Goal: Information Seeking & Learning: Learn about a topic

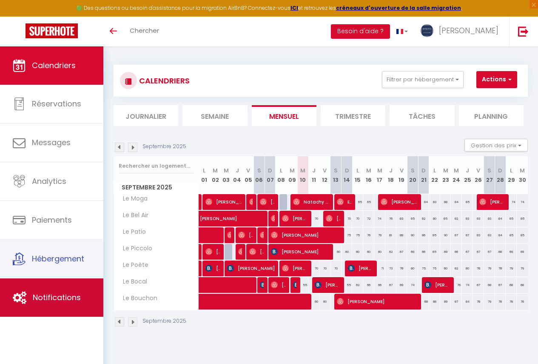
click at [63, 287] on link "Notifications" at bounding box center [51, 297] width 103 height 38
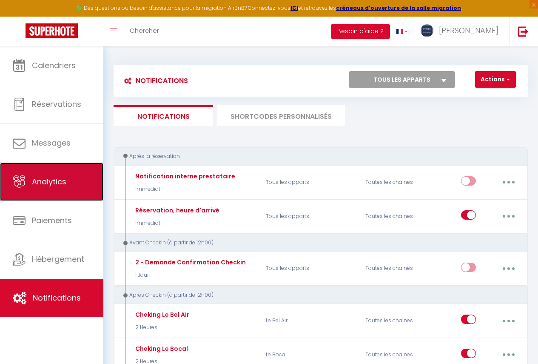
click at [92, 190] on link "Analytics" at bounding box center [51, 181] width 103 height 38
select select "2025"
select select "9"
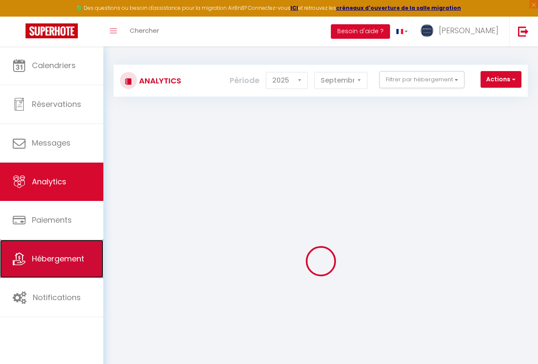
click at [58, 272] on link "Hébergement" at bounding box center [51, 258] width 103 height 38
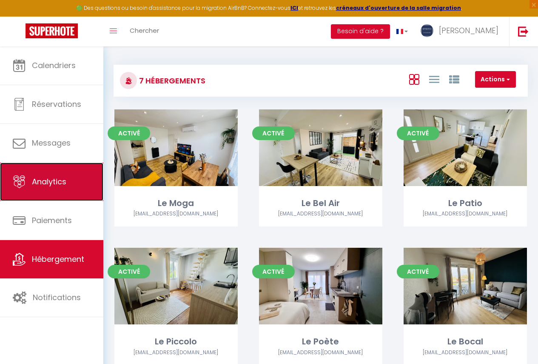
click at [61, 196] on link "Analytics" at bounding box center [51, 181] width 103 height 38
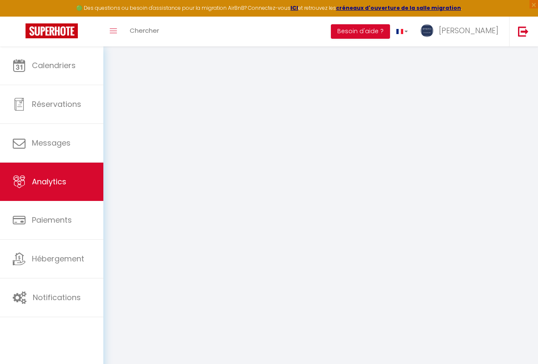
select select "2025"
select select "9"
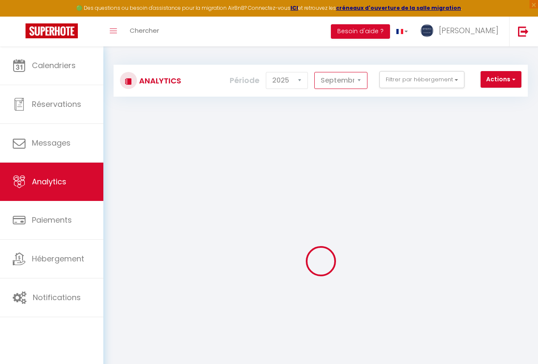
click at [355, 83] on select "[PERSON_NAME] Mars [PERSON_NAME] Juin Juillet Août Septembre Octobre Novembre D…" at bounding box center [340, 80] width 53 height 17
click at [297, 81] on select "2014 2015 2016 2017 2018 2019 2020 2021 2022 2023 2024 2025 2026 2027" at bounding box center [287, 80] width 42 height 17
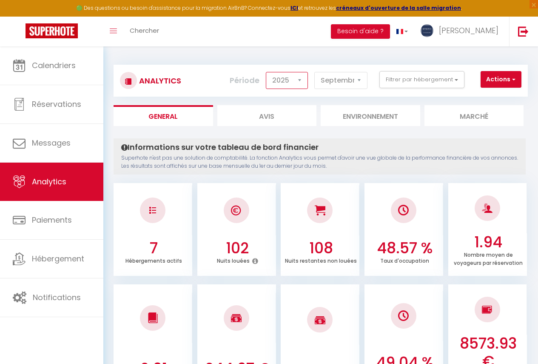
select select "2024"
click at [267, 72] on select "2014 2015 2016 2017 2018 2019 2020 2021 2022 2023 2024 2025 2026 2027" at bounding box center [287, 80] width 42 height 17
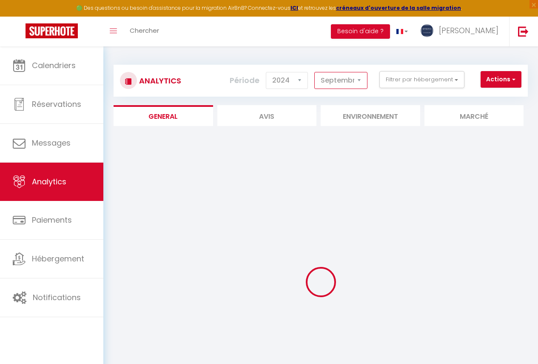
click at [345, 79] on select "[PERSON_NAME] Mars [PERSON_NAME] Juin Juillet Août Septembre Octobre Novembre D…" at bounding box center [340, 80] width 53 height 17
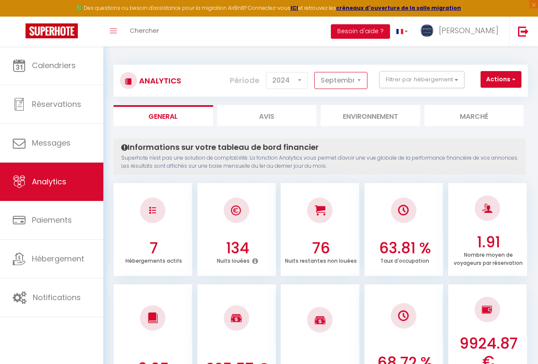
click at [315, 72] on select "[PERSON_NAME] Mars [PERSON_NAME] Juin Juillet Août Septembre Octobre Novembre D…" at bounding box center [340, 80] width 53 height 17
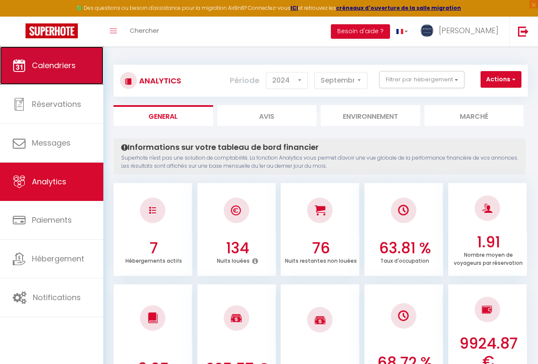
click at [60, 59] on link "Calendriers" at bounding box center [51, 65] width 103 height 38
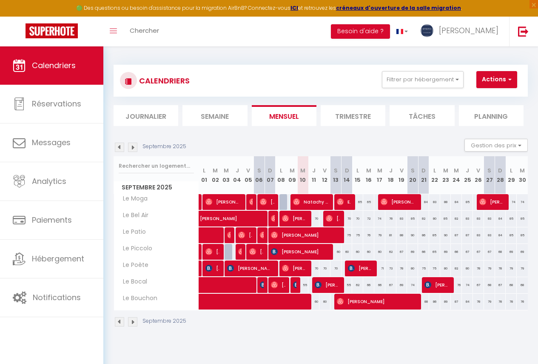
click at [156, 145] on p "Septembre 2025" at bounding box center [164, 146] width 44 height 8
click at [119, 146] on img at bounding box center [119, 146] width 9 height 9
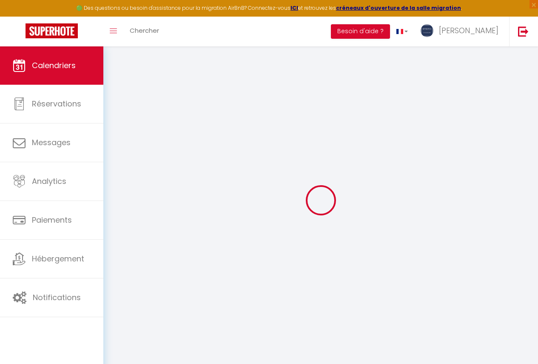
click at [119, 146] on div at bounding box center [321, 200] width 414 height 287
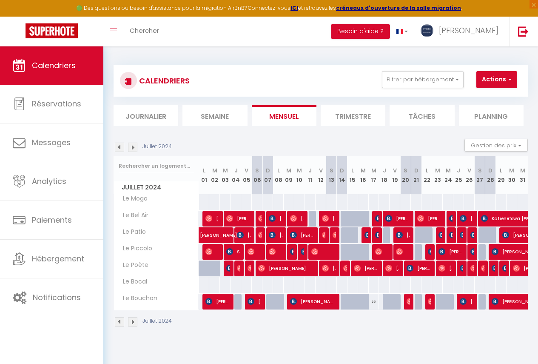
click at [129, 145] on img at bounding box center [132, 146] width 9 height 9
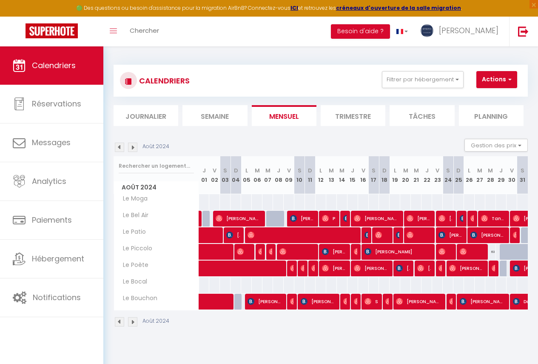
click at [129, 145] on img at bounding box center [132, 146] width 9 height 9
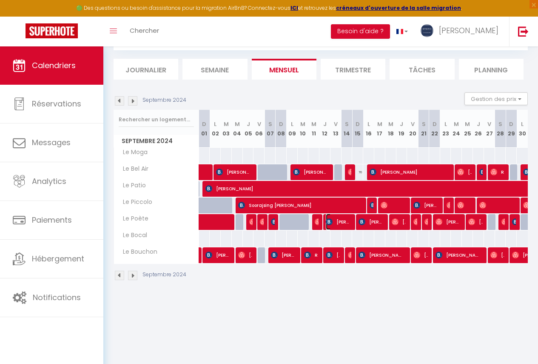
click at [343, 225] on span "[PERSON_NAME]" at bounding box center [338, 221] width 25 height 16
select select "OK"
select select "KO"
select select "0"
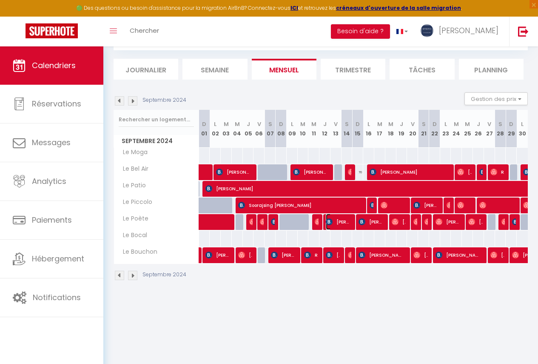
select select "1"
select select
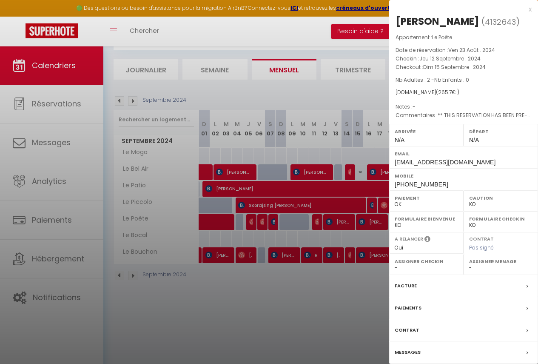
click at [250, 193] on div at bounding box center [269, 182] width 538 height 364
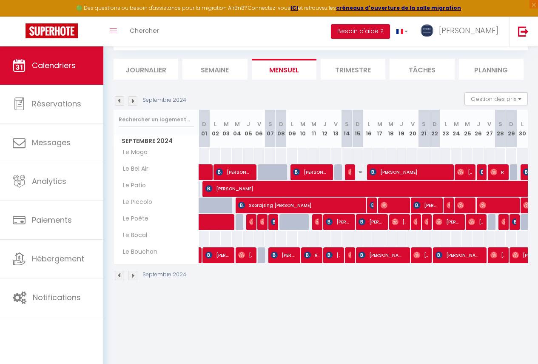
click at [134, 99] on img at bounding box center [132, 100] width 9 height 9
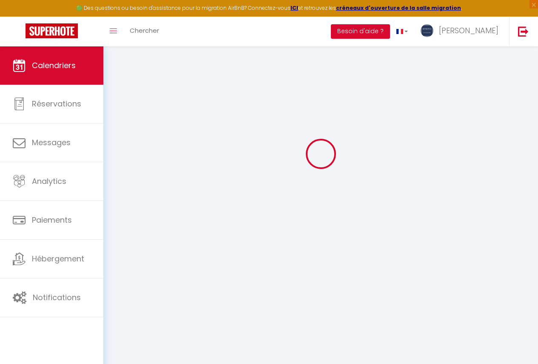
click at [134, 99] on div at bounding box center [321, 153] width 414 height 287
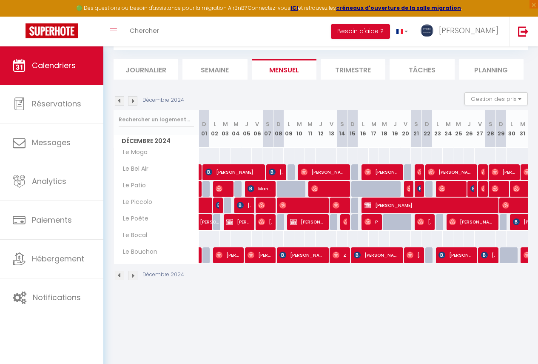
click at [134, 99] on img at bounding box center [132, 100] width 9 height 9
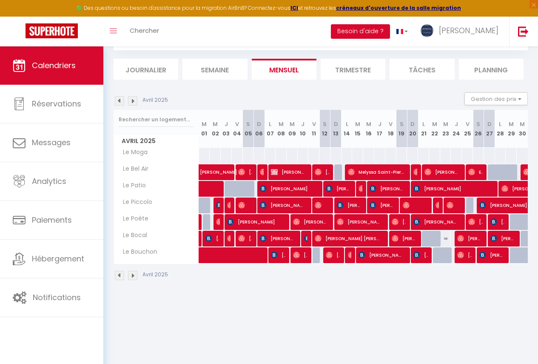
click at [134, 99] on img at bounding box center [132, 100] width 9 height 9
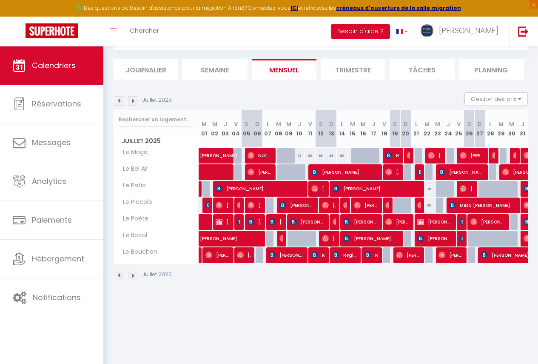
click at [134, 99] on img at bounding box center [132, 100] width 9 height 9
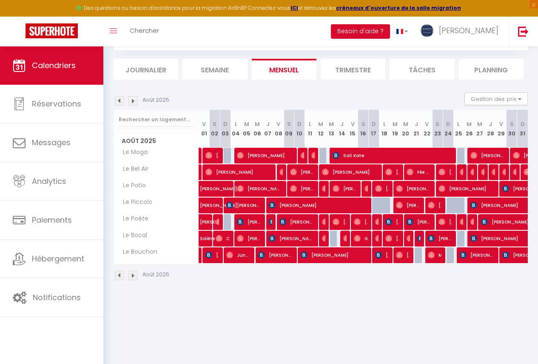
click at [134, 99] on img at bounding box center [132, 100] width 9 height 9
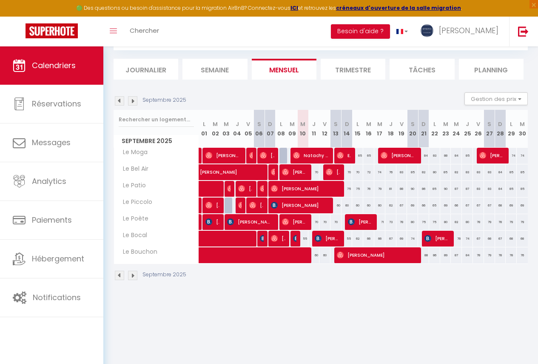
click at [119, 107] on div "Septembre 2025 Gestion des prix Nb Nuits minimum Règles Disponibilité" at bounding box center [321, 100] width 414 height 17
click at [119, 103] on img at bounding box center [119, 100] width 9 height 9
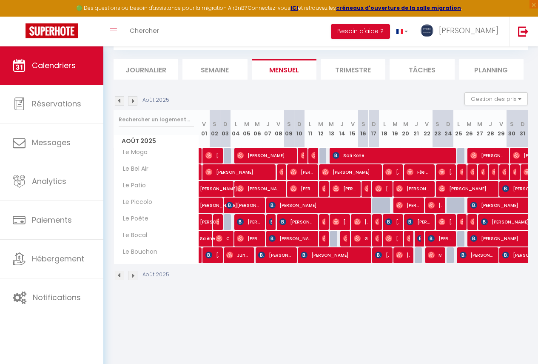
click at [134, 103] on img at bounding box center [132, 100] width 9 height 9
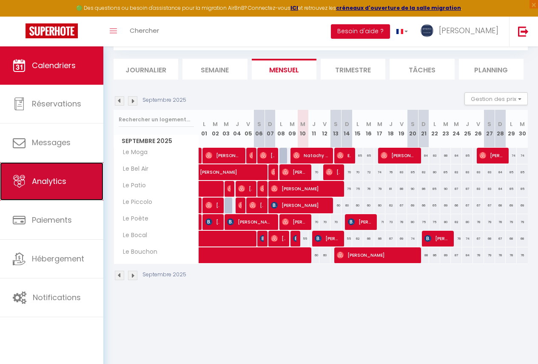
click at [56, 186] on span "Analytics" at bounding box center [49, 181] width 34 height 11
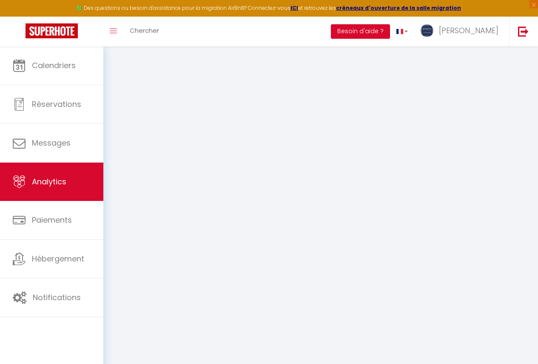
select select "2025"
select select "9"
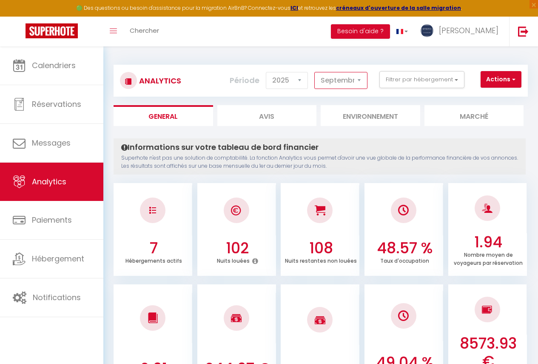
click at [345, 79] on select "[PERSON_NAME] Mars [PERSON_NAME] Juin Juillet Août Septembre Octobre Novembre D…" at bounding box center [340, 80] width 53 height 17
click at [341, 81] on select "[PERSON_NAME] Mars [PERSON_NAME] Juin Juillet Août Septembre Octobre Novembre D…" at bounding box center [340, 80] width 53 height 17
click at [290, 80] on select "2014 2015 2016 2017 2018 2019 2020 2021 2022 2023 2024 2025 2026 2027" at bounding box center [287, 80] width 42 height 17
select select "2024"
click at [267, 72] on select "2014 2015 2016 2017 2018 2019 2020 2021 2022 2023 2024 2025 2026 2027" at bounding box center [287, 80] width 42 height 17
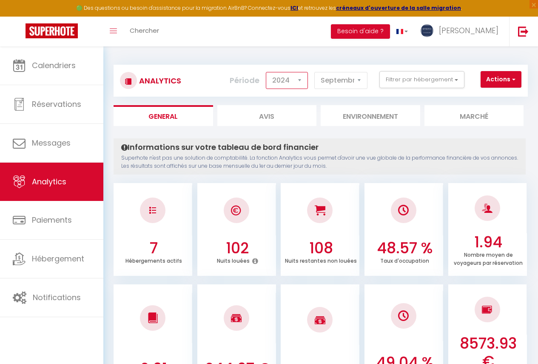
checkbox input "false"
checkbox Moga "false"
checkbox Air "false"
checkbox Patio "false"
checkbox Piccolo "false"
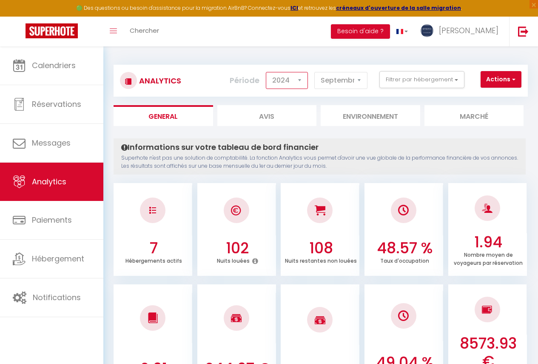
checkbox Poète "false"
checkbox Bocal "false"
checkbox Bouchon "false"
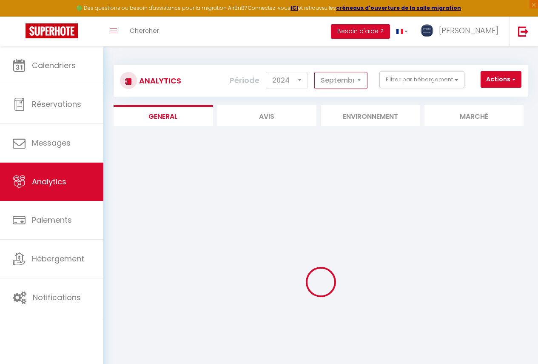
click at [358, 76] on select "[PERSON_NAME] Mars [PERSON_NAME] Juin Juillet Août Septembre Octobre Novembre D…" at bounding box center [340, 80] width 53 height 17
click at [420, 82] on button "Filtrer par hébergement" at bounding box center [421, 79] width 85 height 17
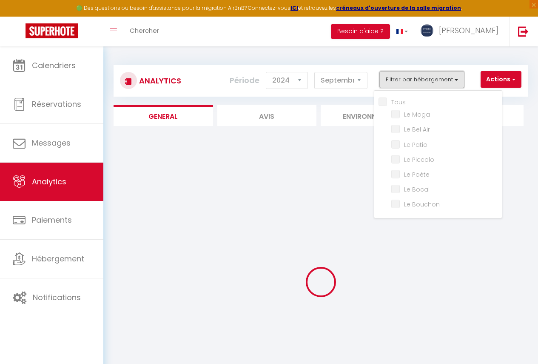
checkbox input "false"
checkbox Moga "false"
checkbox Air "false"
checkbox Patio "false"
checkbox Piccolo "false"
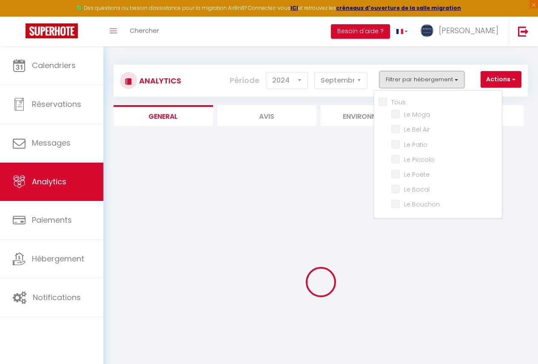
checkbox Poète "false"
checkbox Bocal "false"
checkbox Bouchon "false"
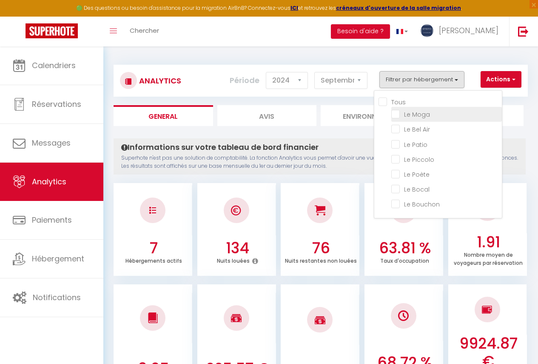
click at [394, 117] on Moga "checkbox" at bounding box center [446, 113] width 111 height 9
checkbox Moga "true"
checkbox Air "false"
checkbox Patio "false"
checkbox Piccolo "false"
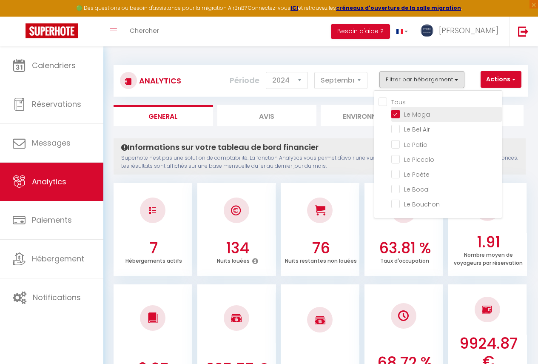
checkbox Poète "false"
checkbox Bocal "false"
checkbox Bouchon "false"
checkbox Air "false"
checkbox Patio "false"
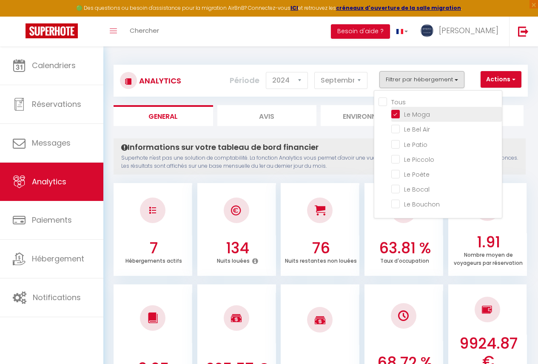
checkbox Piccolo "false"
checkbox Poète "false"
checkbox Bocal "false"
checkbox Bouchon "false"
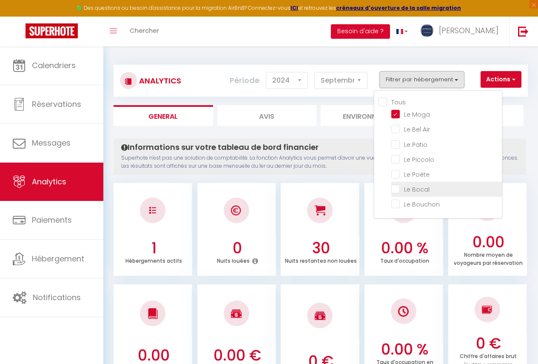
click at [398, 189] on Bocal "checkbox" at bounding box center [446, 188] width 111 height 9
checkbox Bocal "true"
checkbox Air "false"
checkbox Patio "false"
checkbox Piccolo "false"
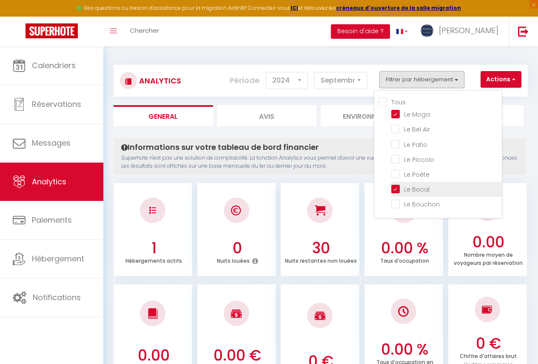
checkbox Poète "false"
checkbox Bouchon "false"
checkbox Air "false"
checkbox Patio "false"
checkbox Piccolo "false"
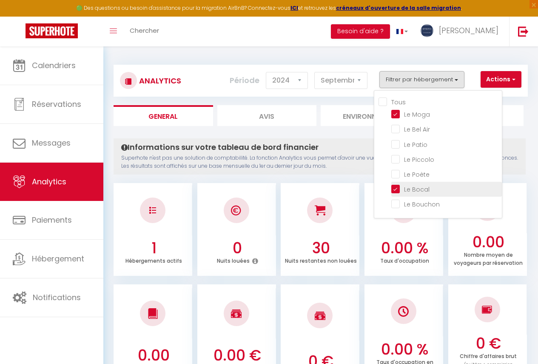
checkbox Poète "false"
checkbox Bouchon "false"
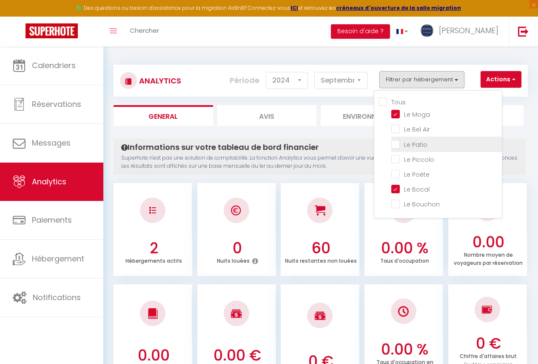
click at [400, 145] on Patio "checkbox" at bounding box center [446, 143] width 111 height 9
checkbox Patio "true"
checkbox Air "false"
checkbox Piccolo "false"
checkbox Poète "false"
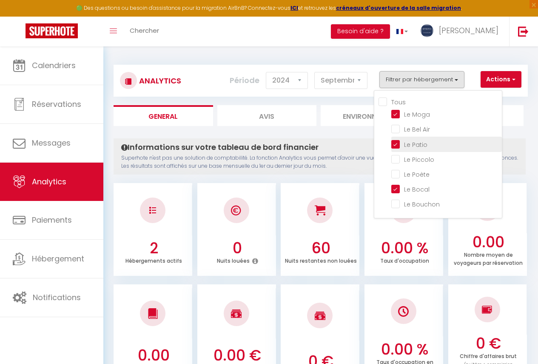
checkbox Bouchon "false"
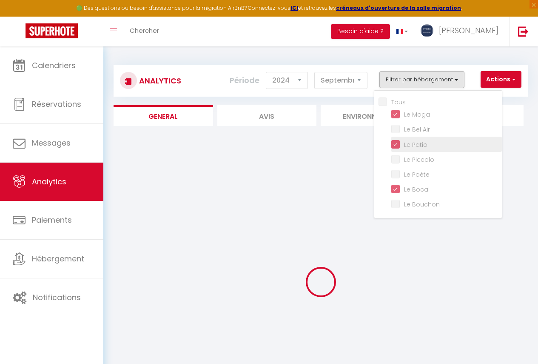
checkbox Air "false"
checkbox Piccolo "false"
checkbox Poète "false"
checkbox Bouchon "false"
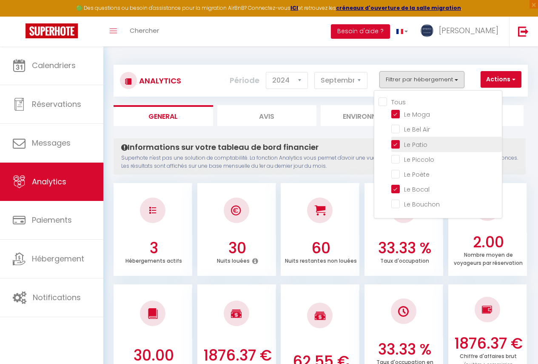
click at [400, 145] on Patio "checkbox" at bounding box center [446, 143] width 111 height 9
checkbox Patio "false"
checkbox Air "false"
checkbox Piccolo "false"
checkbox Poète "false"
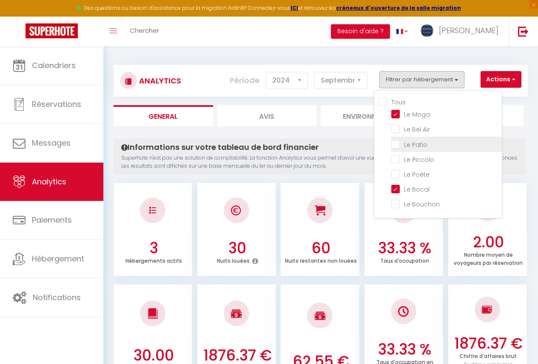
checkbox Bouchon "false"
checkbox Air "false"
checkbox Piccolo "false"
checkbox Poète "false"
checkbox Bouchon "false"
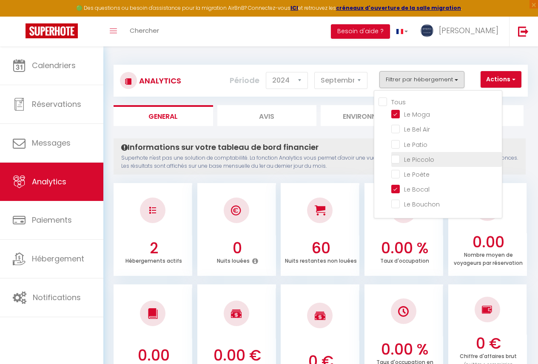
click at [398, 158] on Piccolo "checkbox" at bounding box center [446, 158] width 111 height 9
checkbox Piccolo "true"
checkbox Air "false"
checkbox Poète "false"
checkbox Bouchon "false"
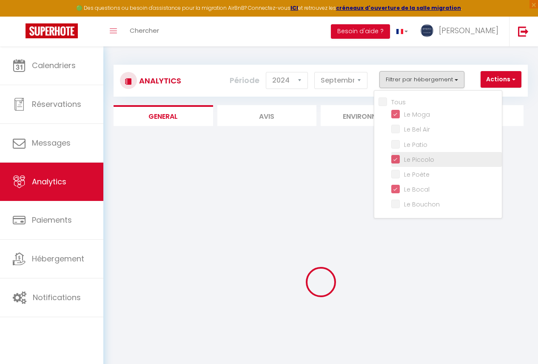
checkbox Air "false"
checkbox Poète "false"
checkbox Bouchon "false"
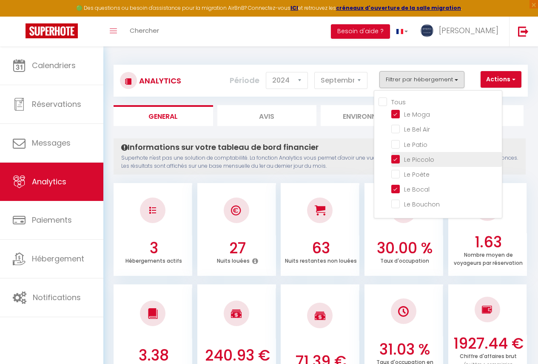
click at [398, 158] on Piccolo "checkbox" at bounding box center [446, 158] width 111 height 9
checkbox Piccolo "false"
checkbox Air "false"
checkbox Poète "false"
checkbox Bouchon "false"
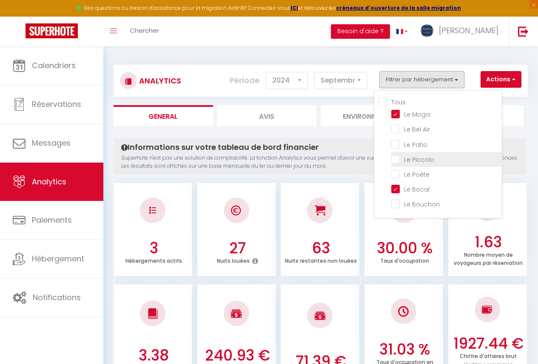
checkbox Air "false"
checkbox Poète "false"
checkbox Bouchon "false"
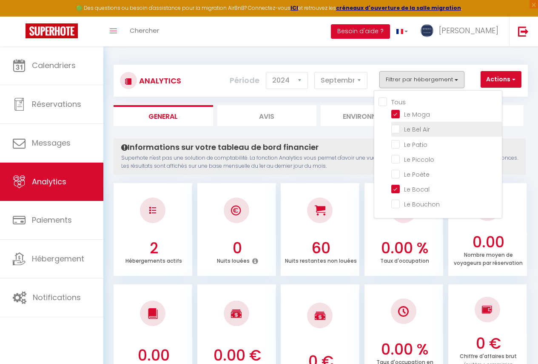
click at [400, 133] on label "Le Bel Air" at bounding box center [415, 129] width 30 height 9
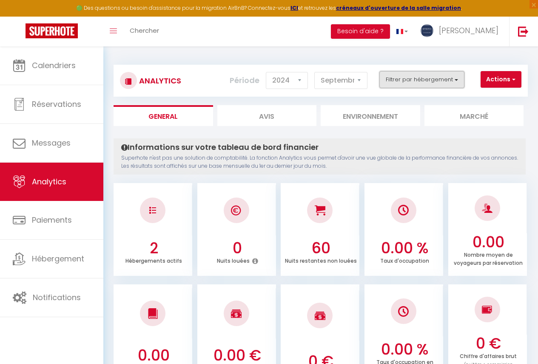
click at [415, 82] on button "Filtrer par hébergement" at bounding box center [421, 79] width 85 height 17
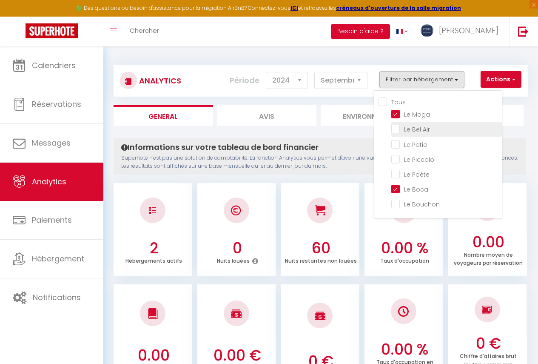
click at [400, 129] on Air "checkbox" at bounding box center [446, 128] width 111 height 9
checkbox Air "true"
checkbox Poète "false"
checkbox Bouchon "false"
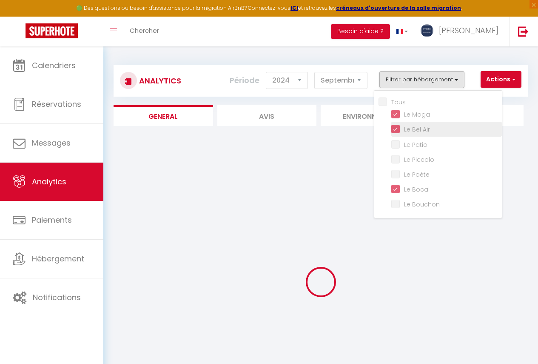
checkbox Poète "false"
checkbox Bouchon "false"
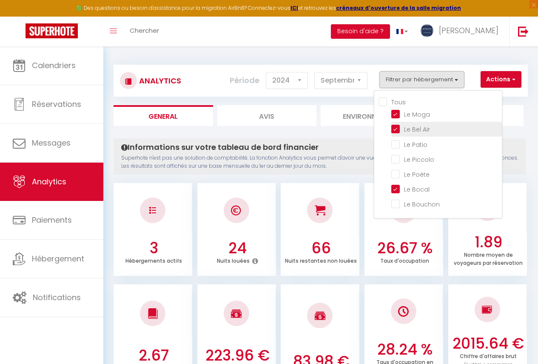
click at [400, 129] on Air "checkbox" at bounding box center [446, 128] width 111 height 9
checkbox Air "false"
checkbox Poète "false"
checkbox Bouchon "false"
checkbox Poète "false"
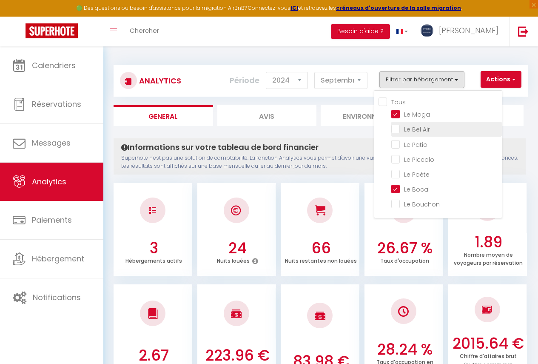
checkbox Bouchon "false"
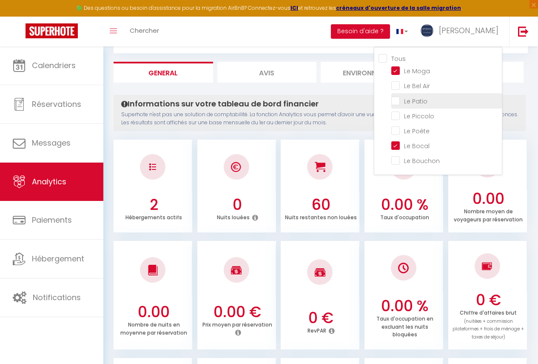
scroll to position [43, 0]
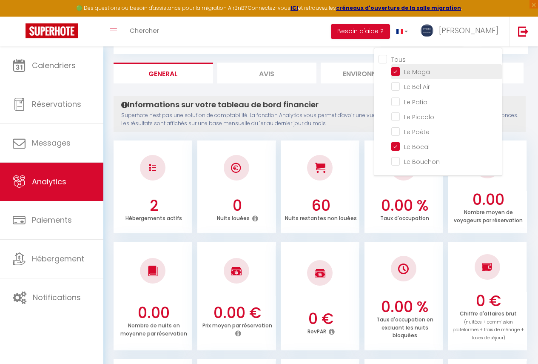
click at [400, 73] on Moga "checkbox" at bounding box center [446, 71] width 111 height 9
checkbox Moga "false"
checkbox Poète "false"
checkbox Bouchon "false"
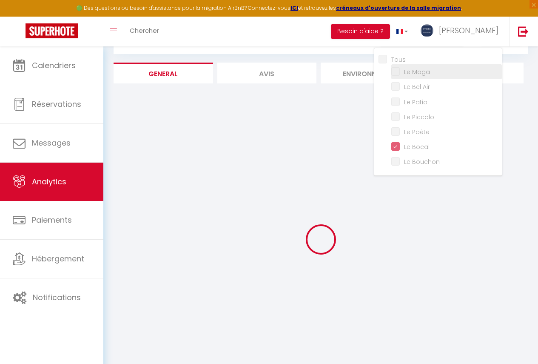
checkbox Poète "false"
checkbox Bouchon "false"
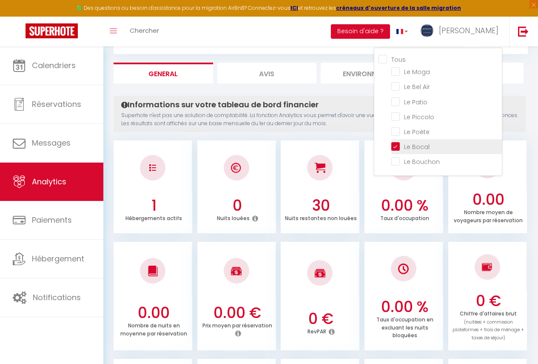
click at [393, 145] on Bocal "checkbox" at bounding box center [446, 146] width 111 height 9
checkbox Bocal "false"
checkbox Poète "false"
checkbox Bouchon "false"
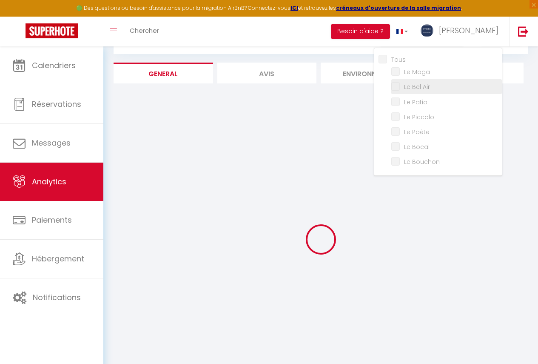
checkbox Poète "false"
checkbox Bouchon "false"
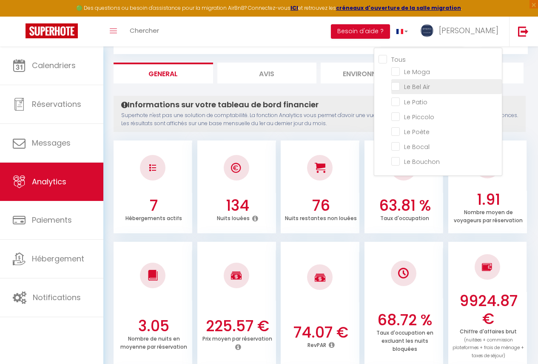
click at [397, 88] on Air "checkbox" at bounding box center [446, 86] width 111 height 9
checkbox Air "true"
checkbox Poète "false"
checkbox Bouchon "false"
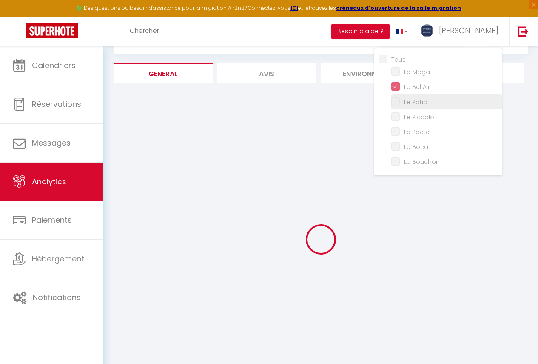
checkbox Poète "false"
checkbox Bouchon "false"
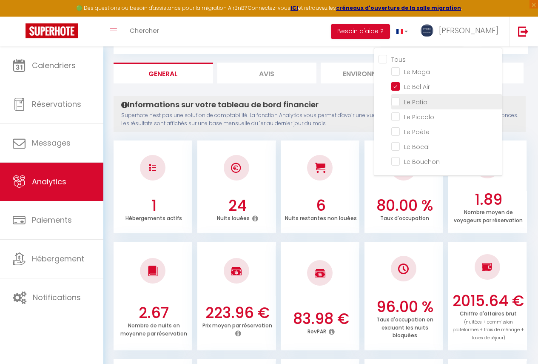
click at [395, 101] on Patio "checkbox" at bounding box center [446, 101] width 111 height 9
checkbox Patio "true"
checkbox Poète "false"
checkbox Bouchon "false"
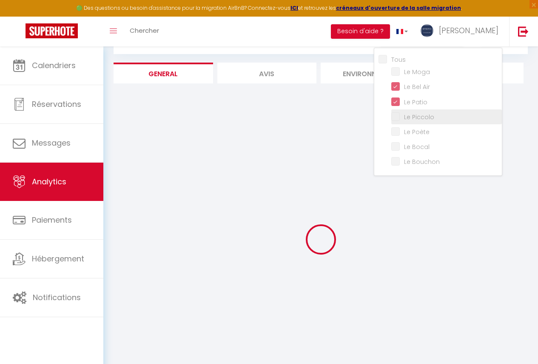
checkbox Poète "false"
checkbox Bouchon "false"
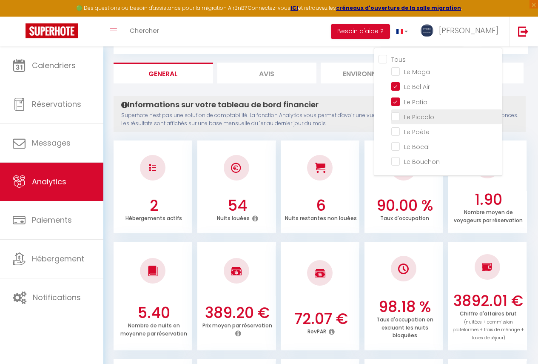
click at [394, 115] on Piccolo "checkbox" at bounding box center [446, 116] width 111 height 9
checkbox Piccolo "true"
checkbox Poète "false"
checkbox Bouchon "false"
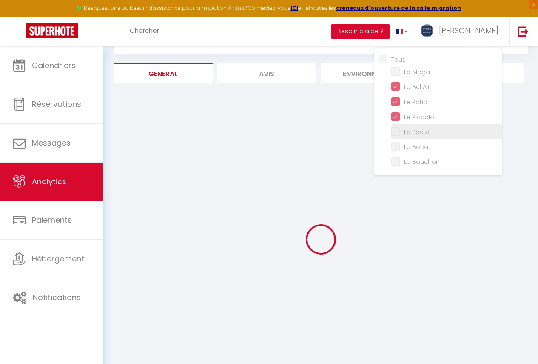
checkbox Poète "false"
checkbox Bouchon "false"
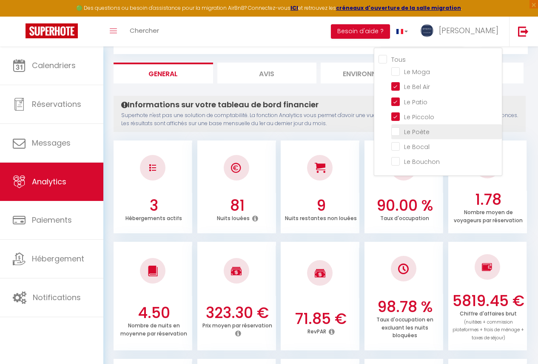
click at [392, 132] on Poète "checkbox" at bounding box center [446, 131] width 111 height 9
checkbox Poète "true"
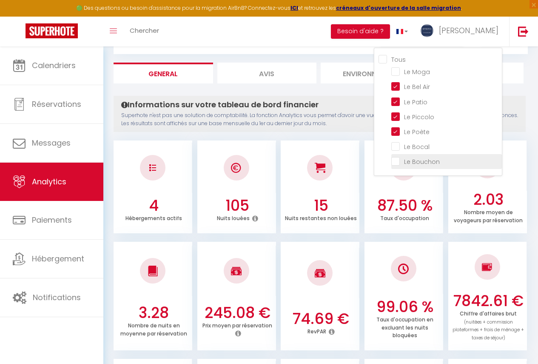
click at [395, 161] on Bouchon "checkbox" at bounding box center [446, 160] width 111 height 9
checkbox Bouchon "true"
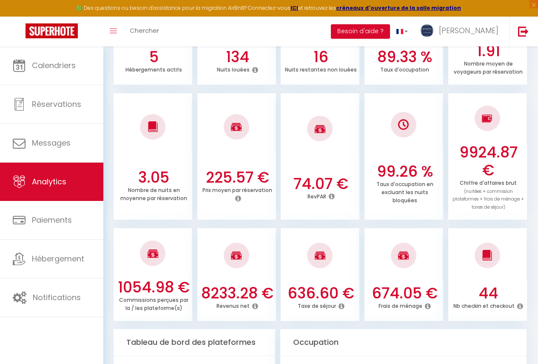
scroll to position [85, 0]
